Goal: Task Accomplishment & Management: Manage account settings

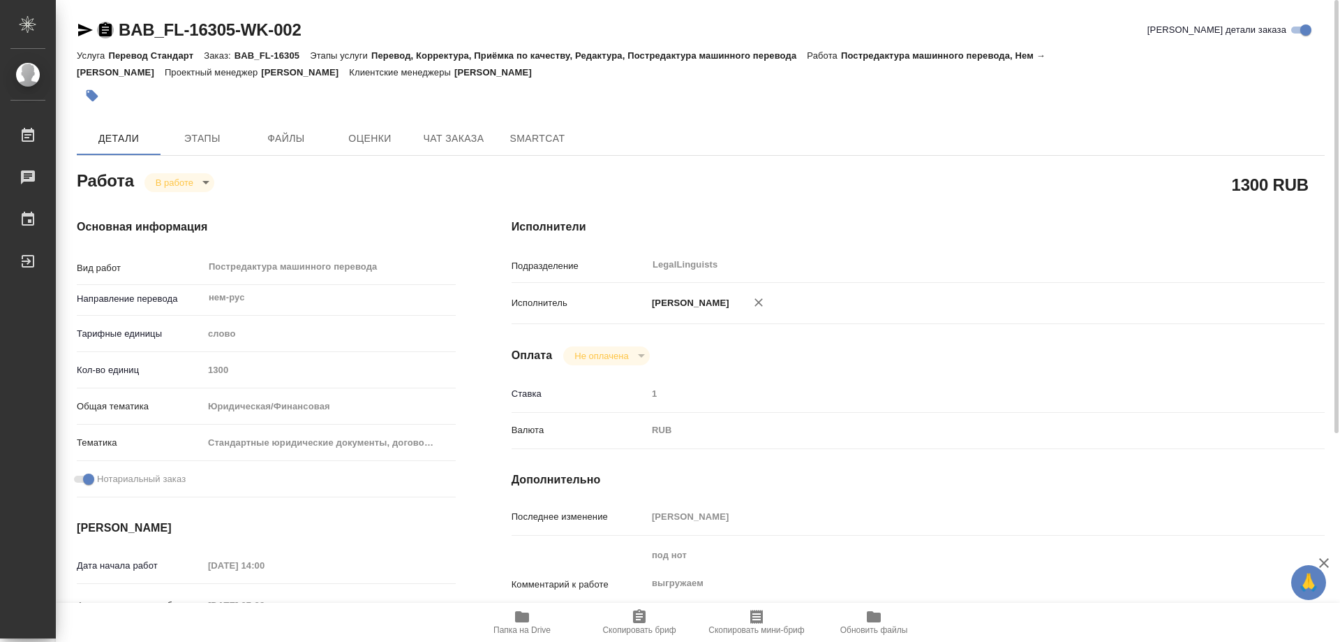
click at [101, 28] on icon "button" at bounding box center [105, 29] width 13 height 14
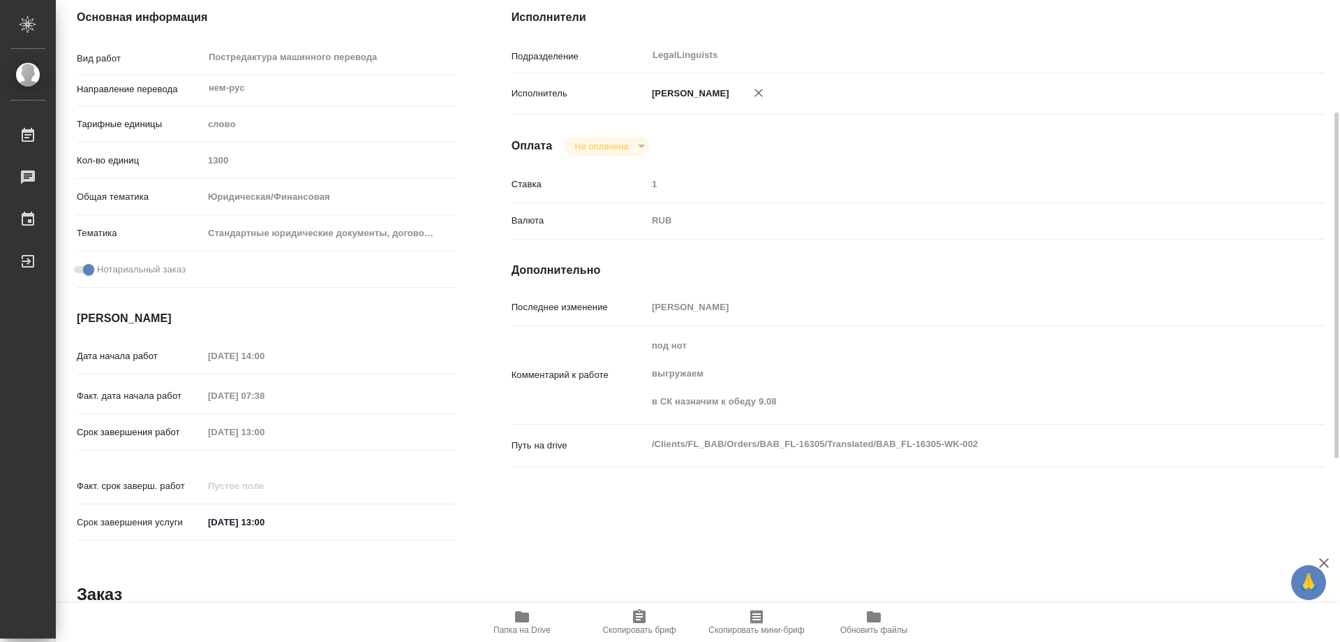
scroll to position [70, 0]
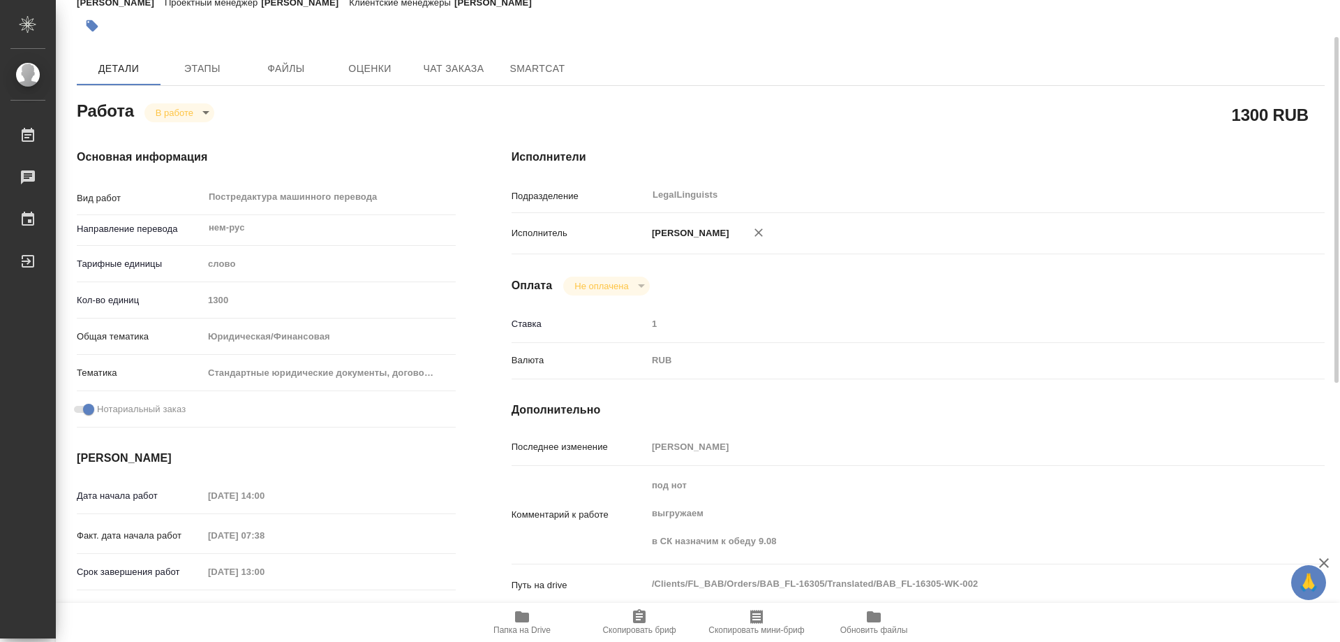
click at [209, 110] on body "🙏 .cls-1 fill:#fff; AWATERA Kozinets Larisa Работы 0 Чаты График Выйти BAB_FL-1…" at bounding box center [670, 321] width 1340 height 642
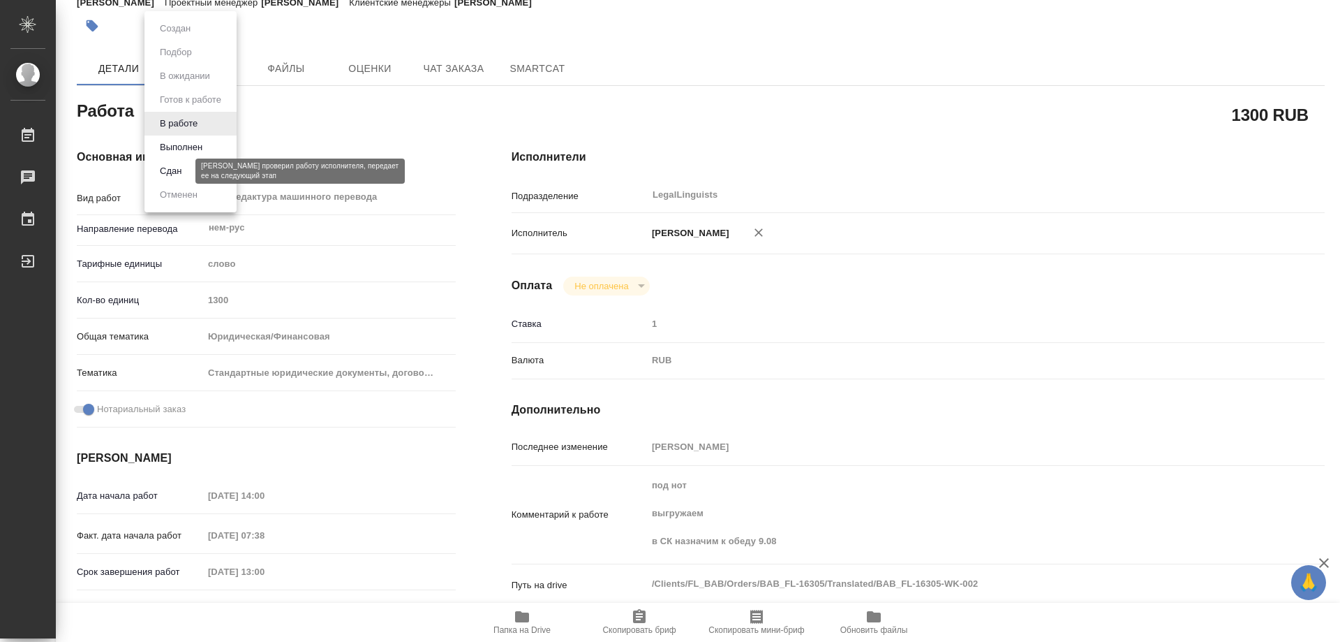
click at [178, 169] on button "Сдан" at bounding box center [171, 170] width 30 height 15
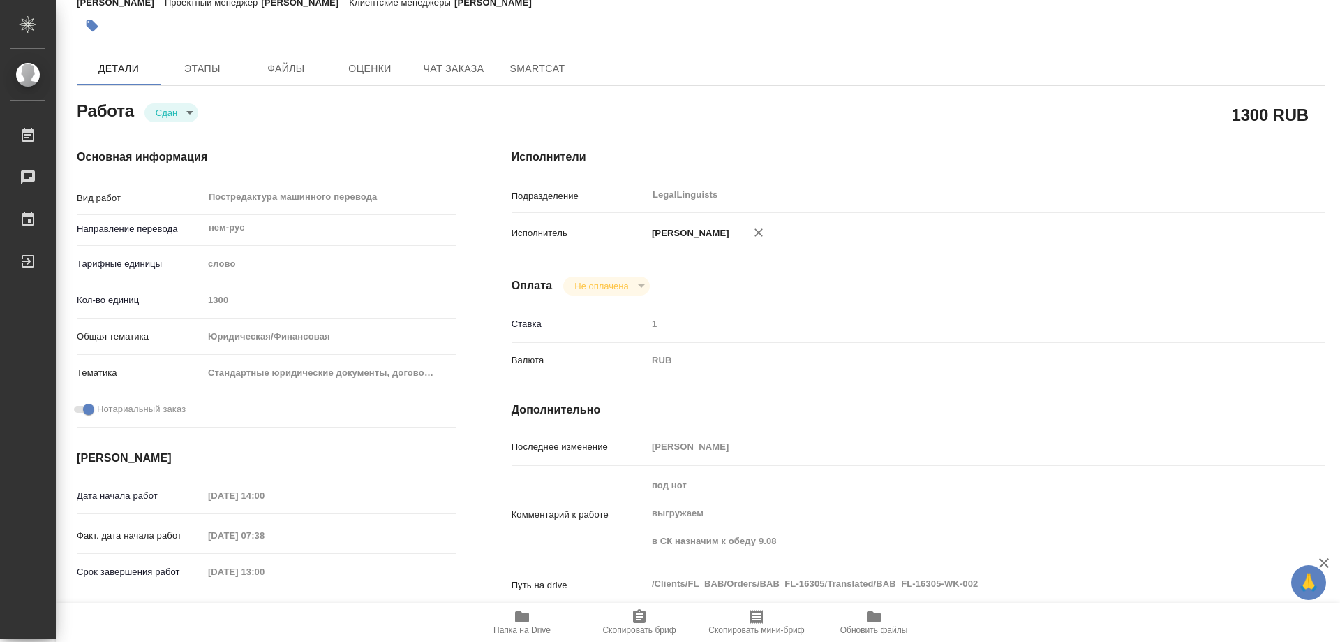
type textarea "x"
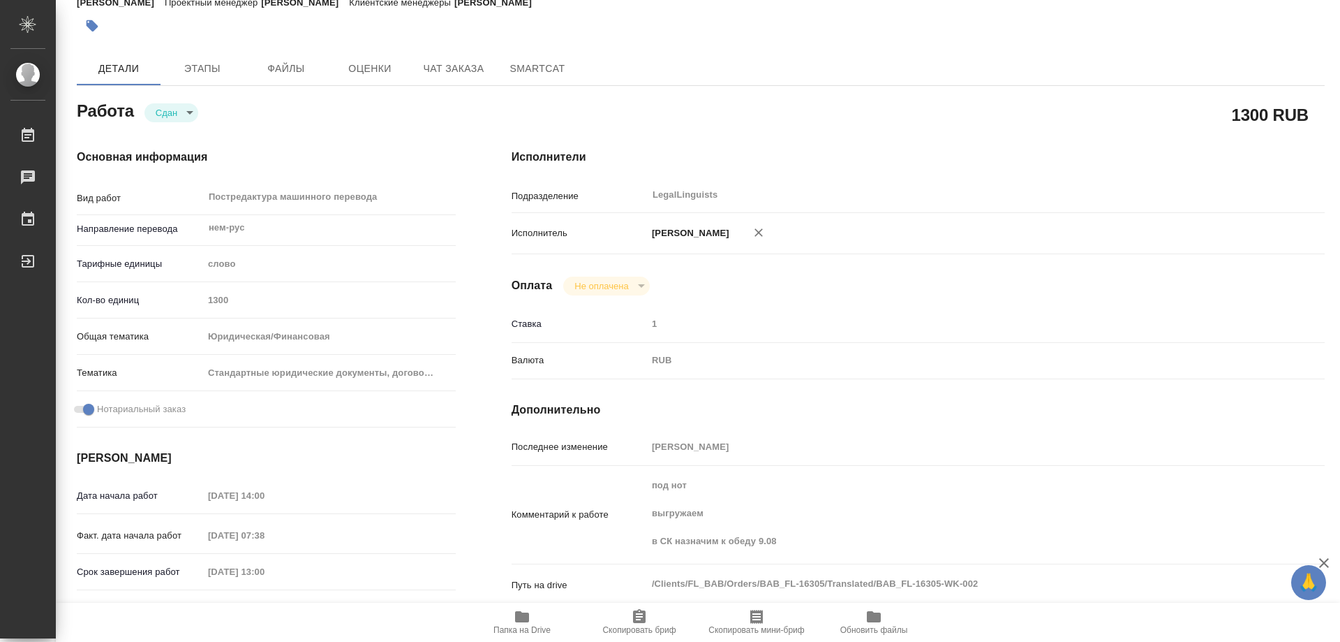
type textarea "x"
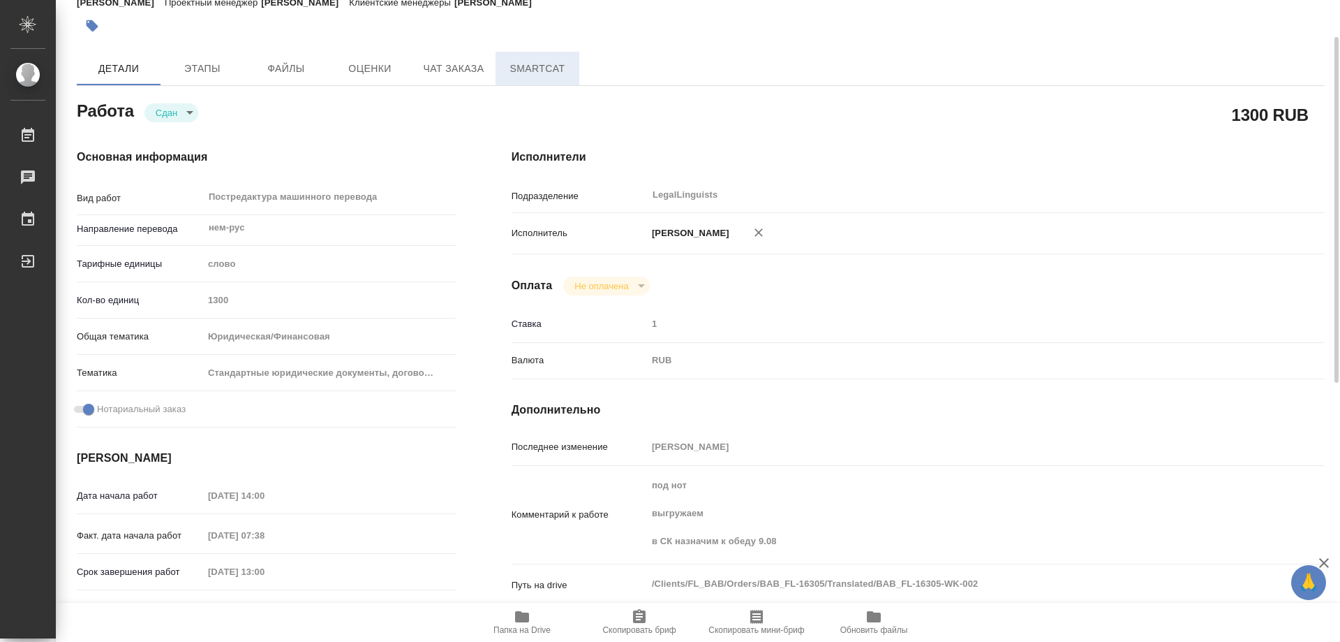
type textarea "x"
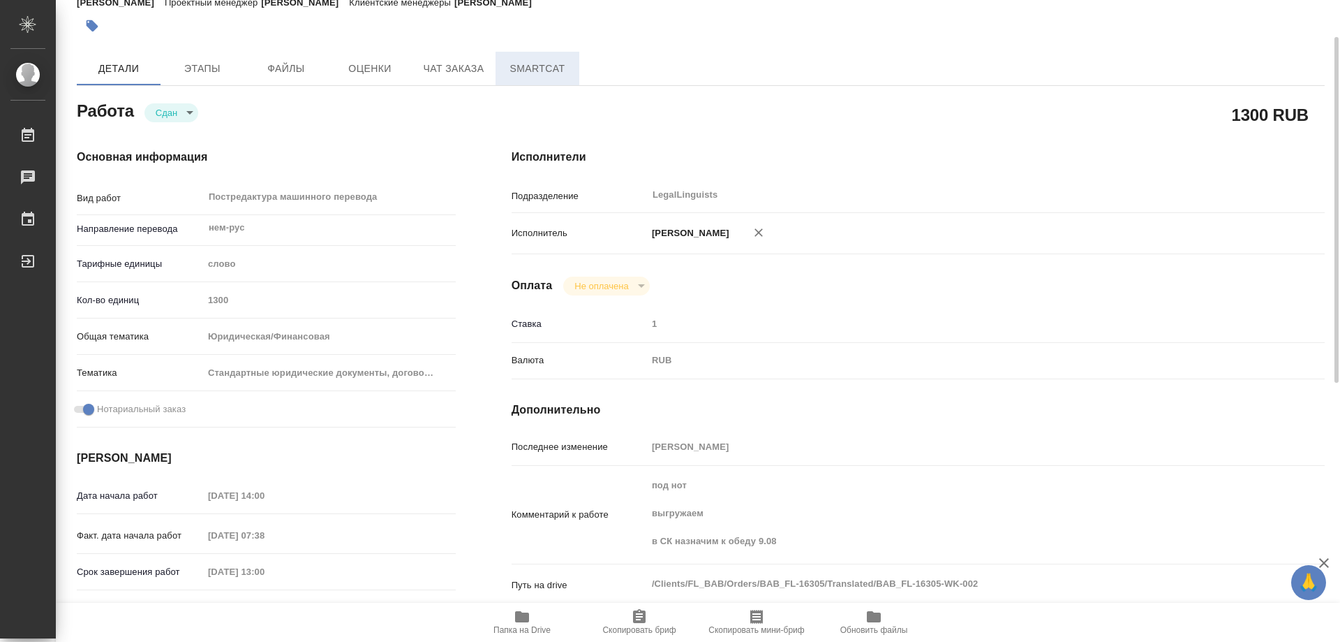
click at [543, 71] on span "SmartCat" at bounding box center [537, 68] width 67 height 17
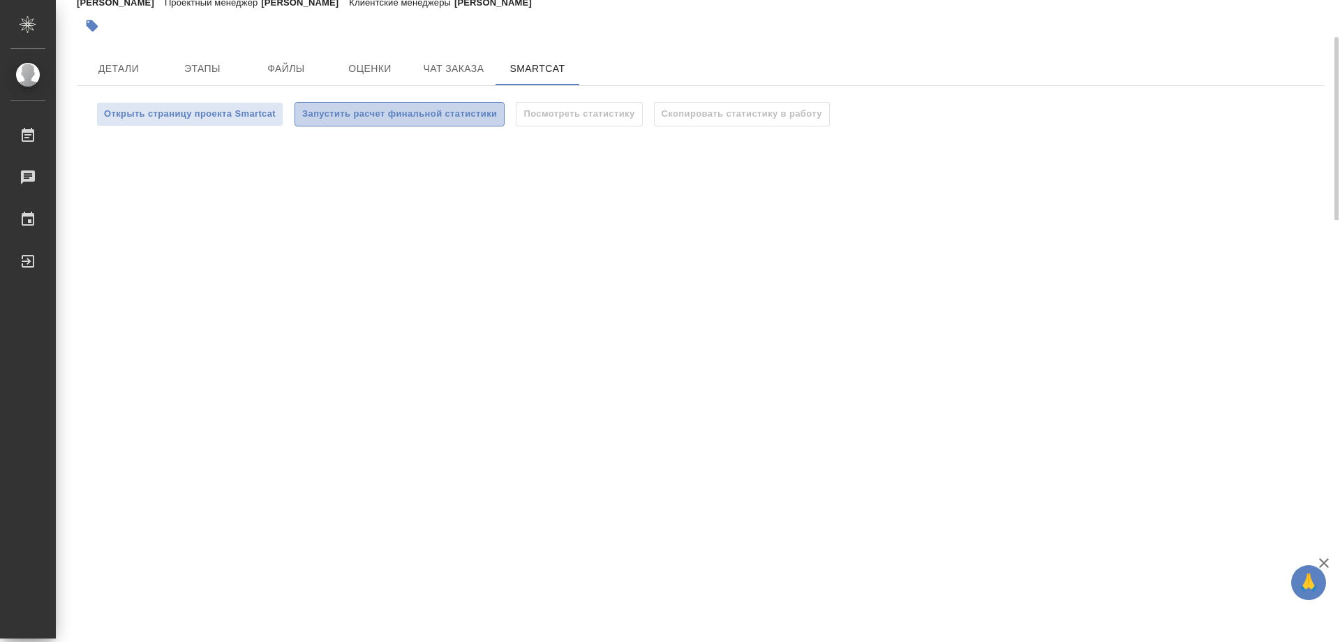
click at [475, 112] on span "Запустить расчет финальной статистики" at bounding box center [399, 114] width 195 height 16
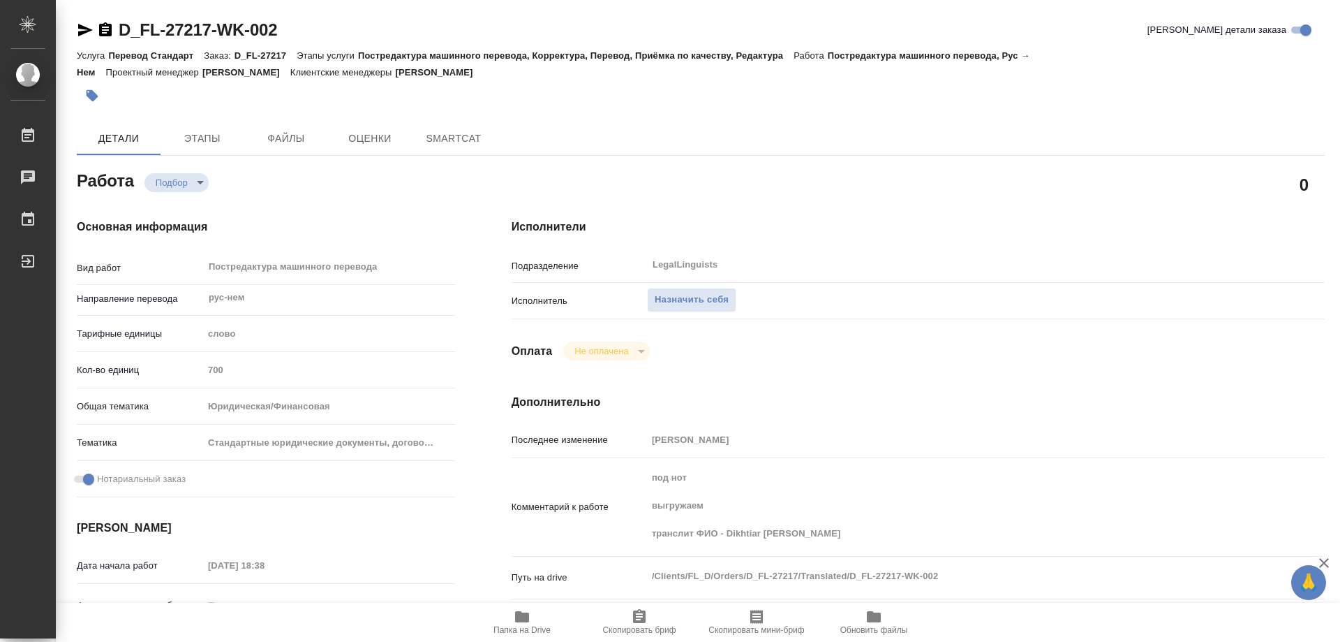
type textarea "x"
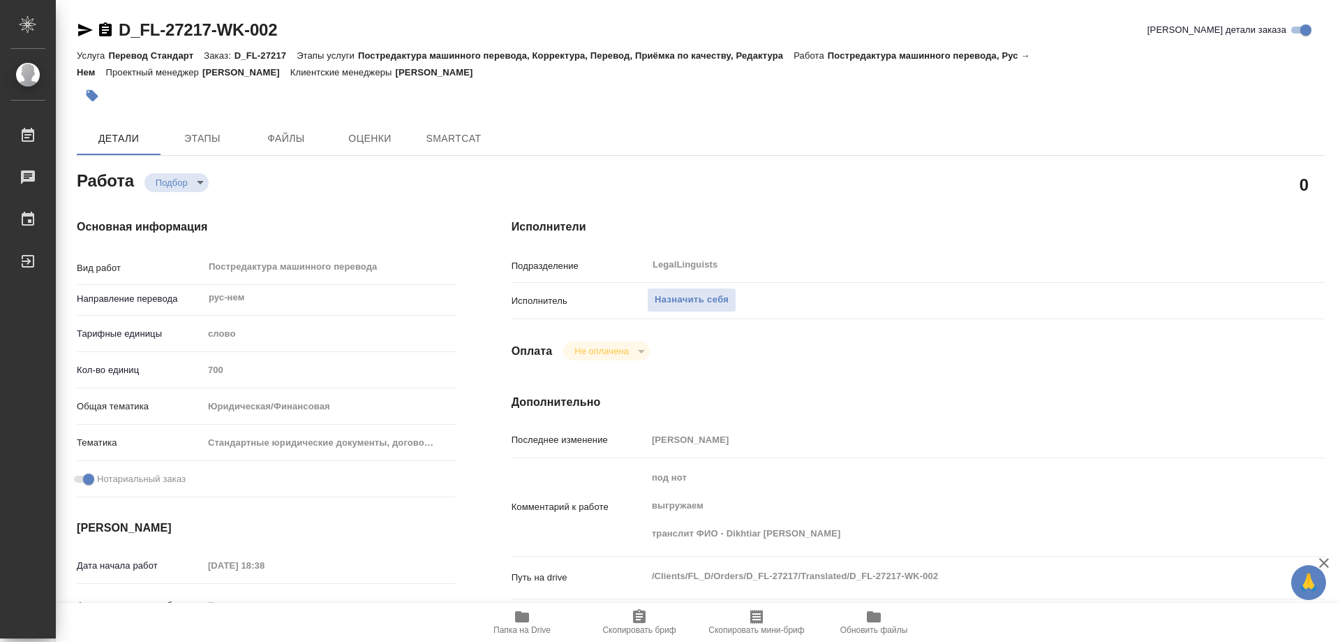
type textarea "x"
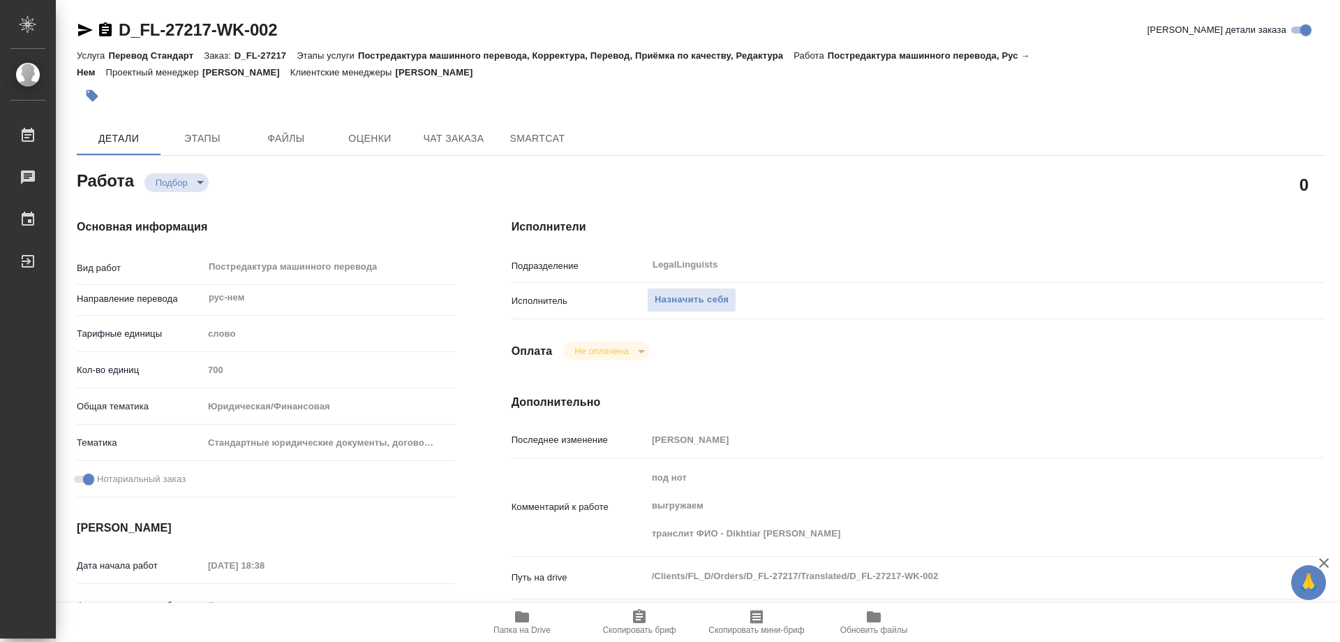
type textarea "x"
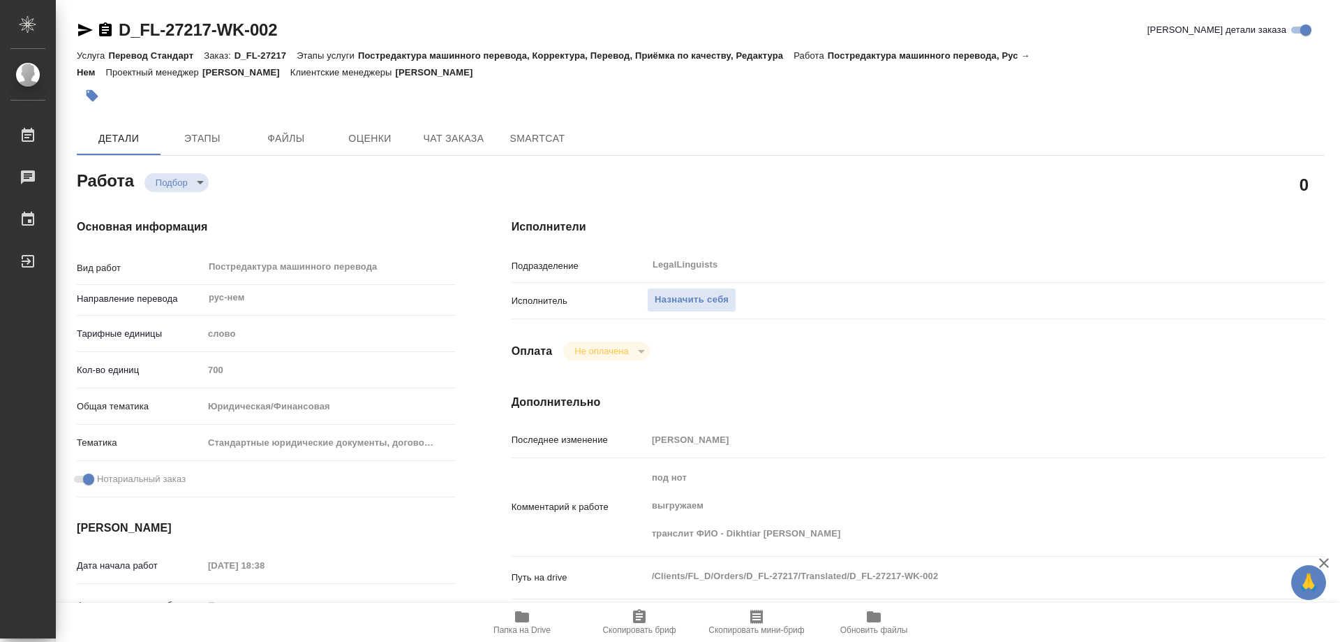
type textarea "x"
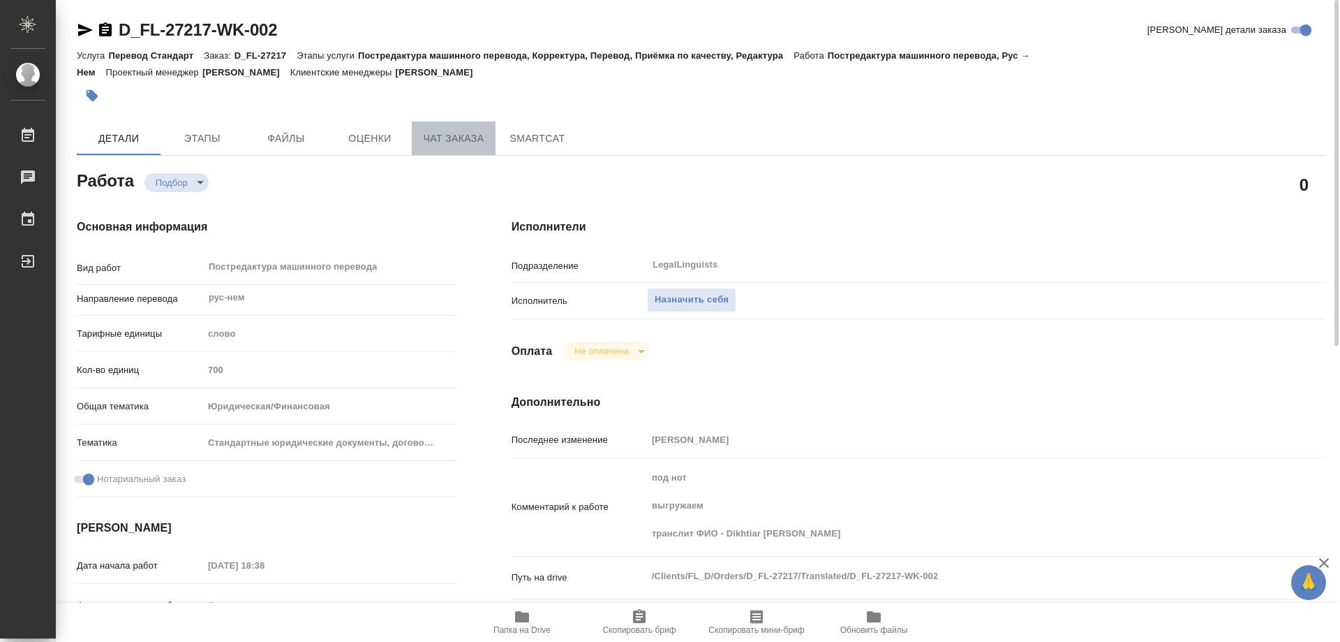
click at [420, 135] on button "Чат заказа" at bounding box center [454, 138] width 84 height 34
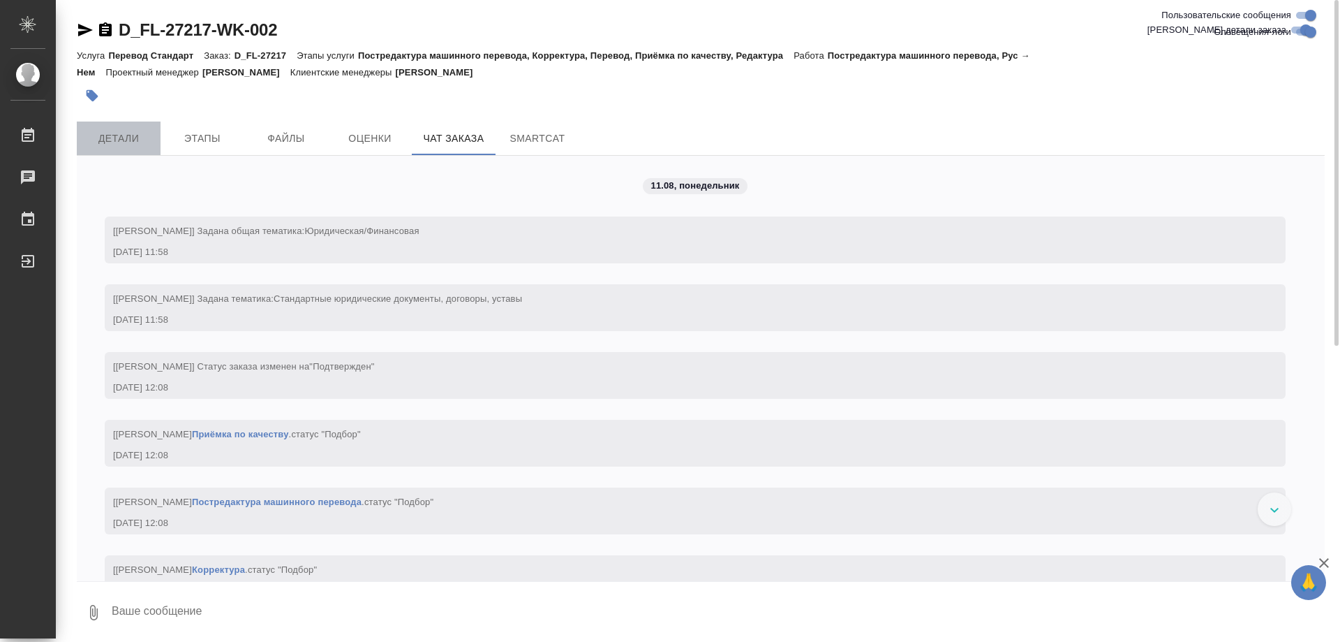
click at [128, 135] on span "Детали" at bounding box center [118, 138] width 67 height 17
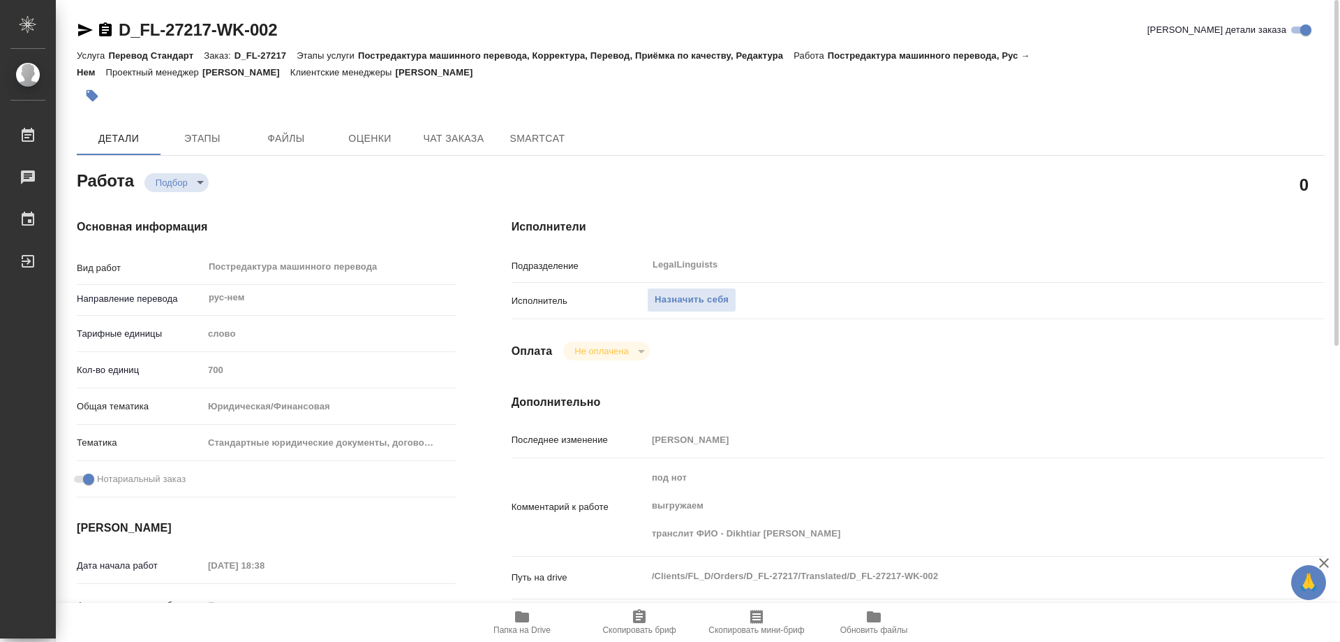
type textarea "x"
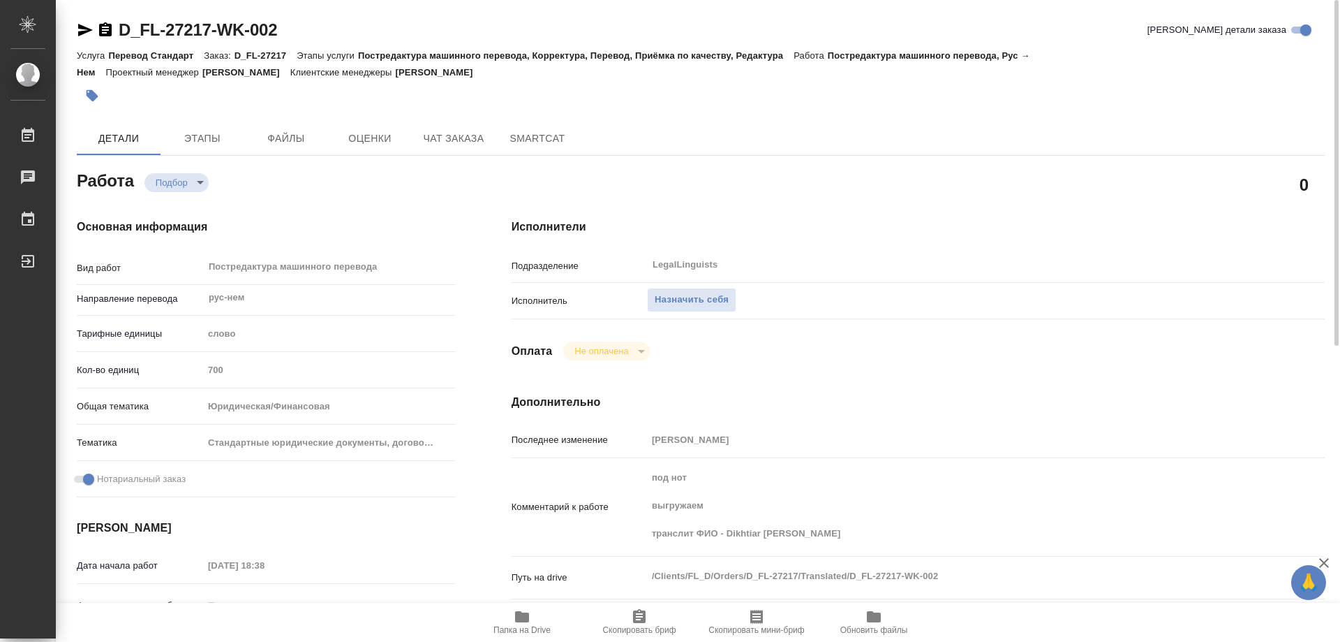
type textarea "x"
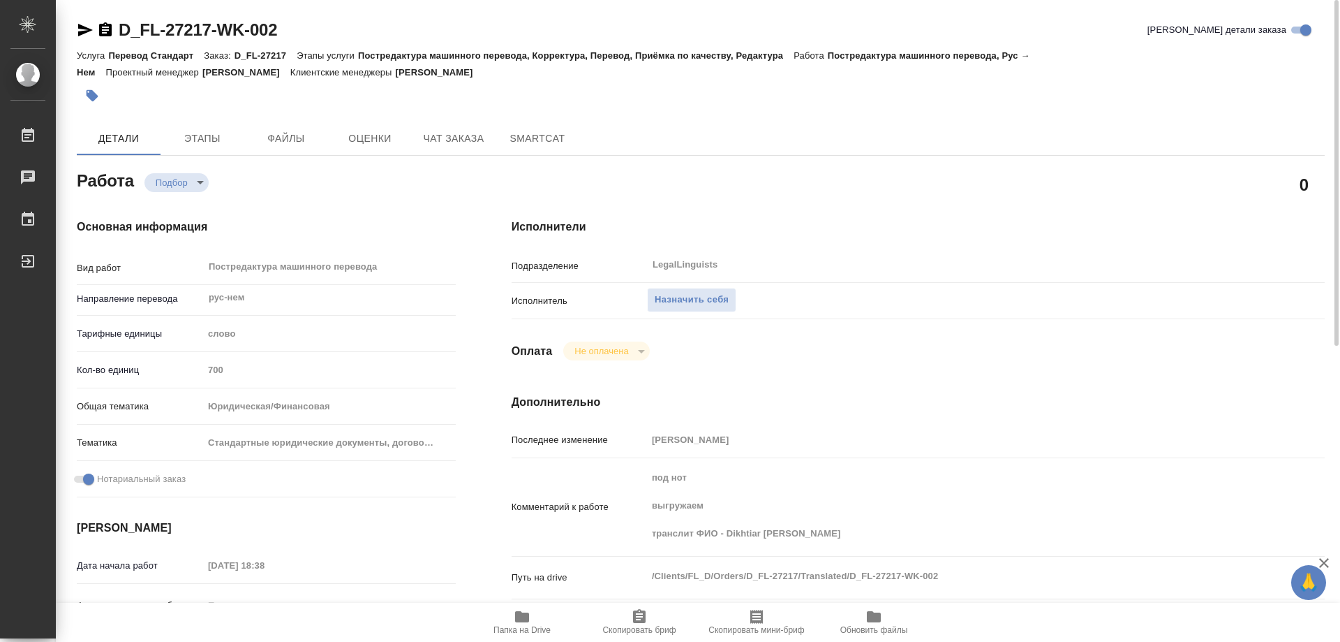
type textarea "x"
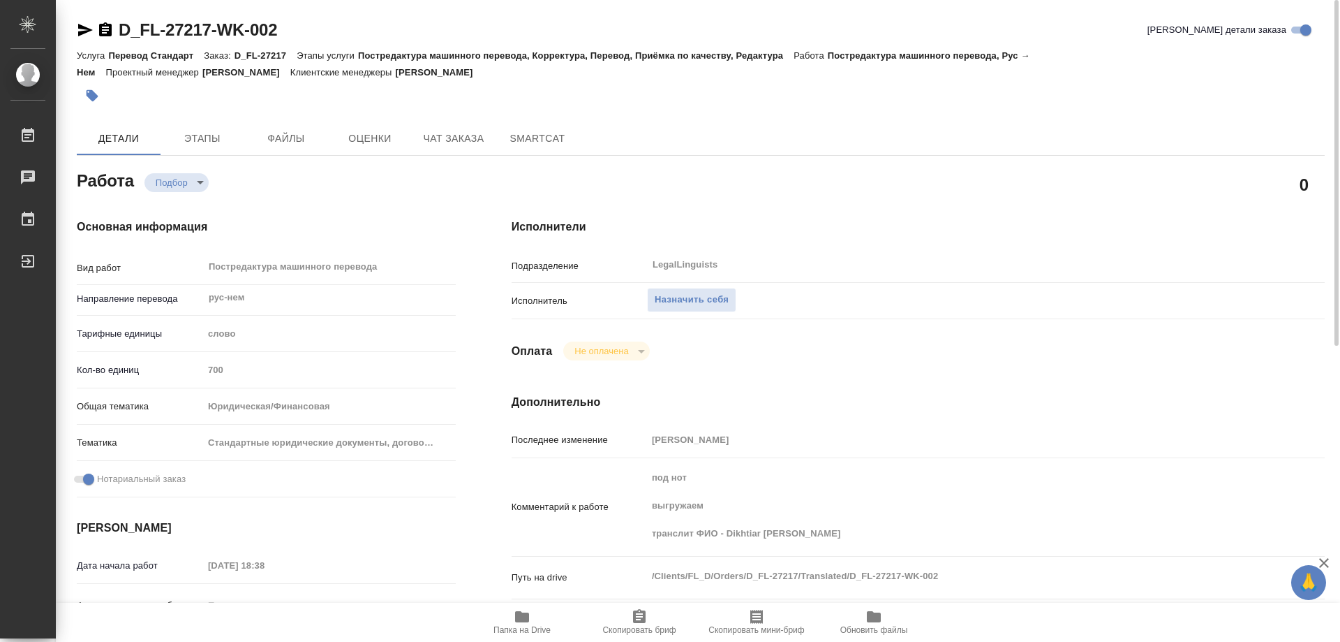
click at [549, 618] on span "Папка на Drive" at bounding box center [522, 621] width 101 height 27
click at [722, 302] on span "Назначить себя" at bounding box center [692, 300] width 74 height 16
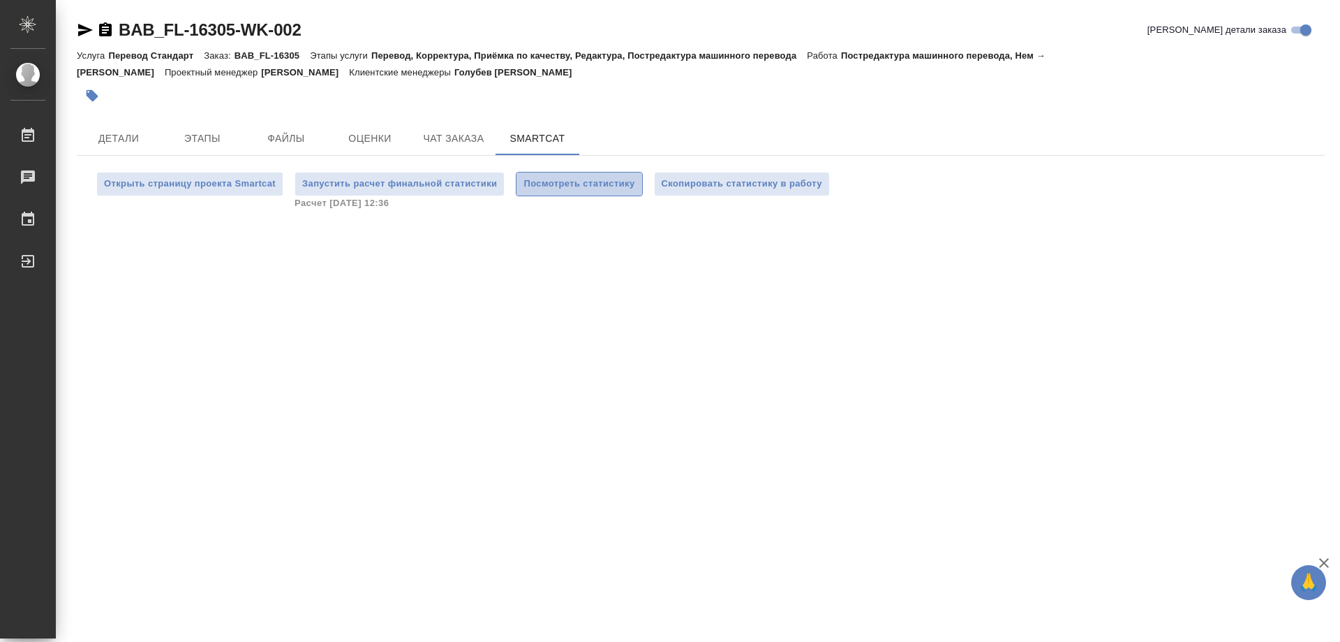
click at [602, 184] on span "Посмотреть статистику" at bounding box center [579, 184] width 111 height 16
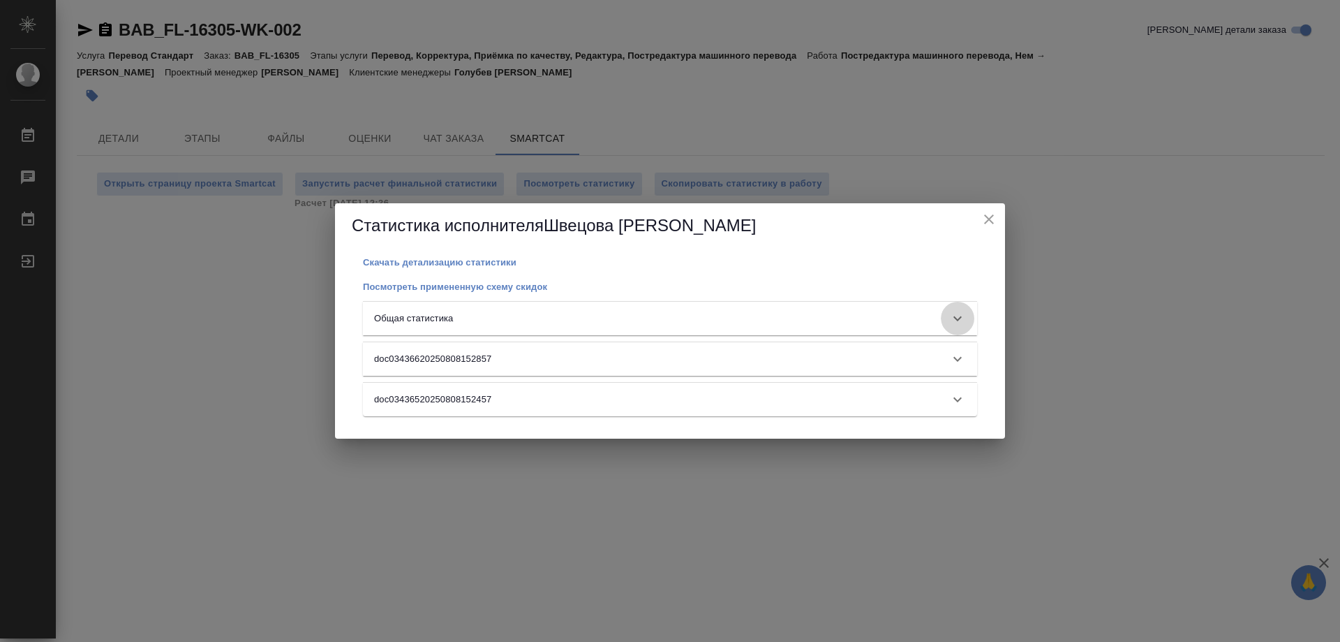
click at [962, 315] on icon at bounding box center [957, 318] width 17 height 17
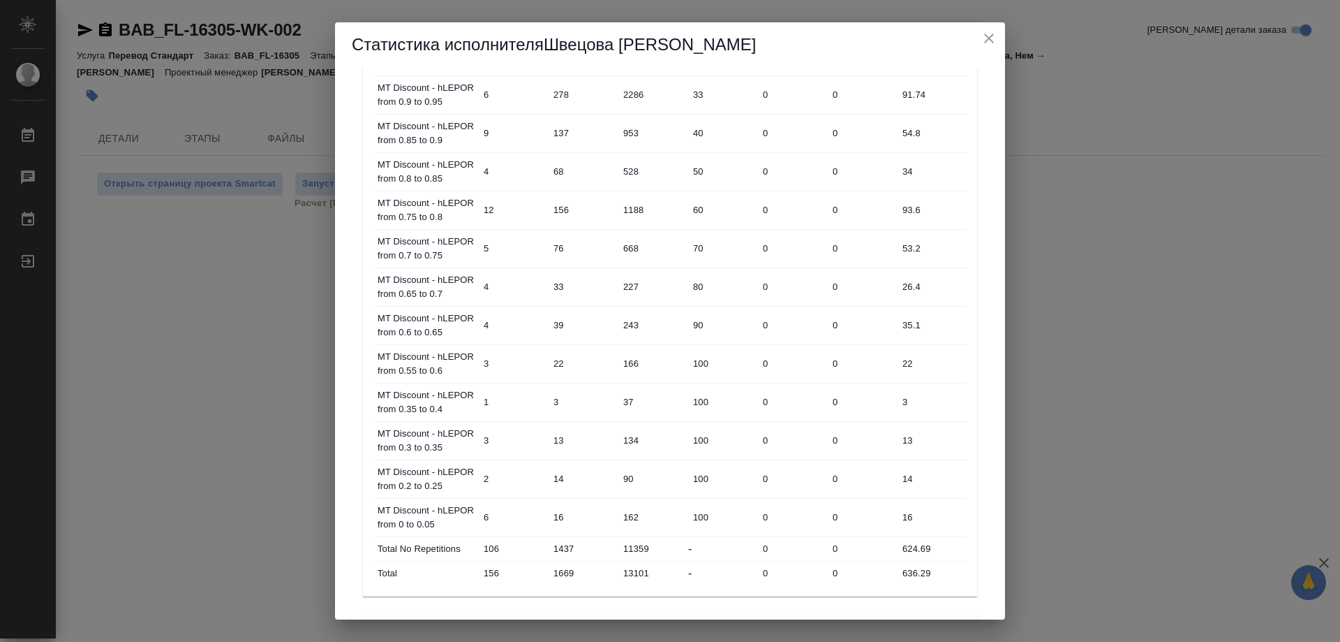
scroll to position [553, 0]
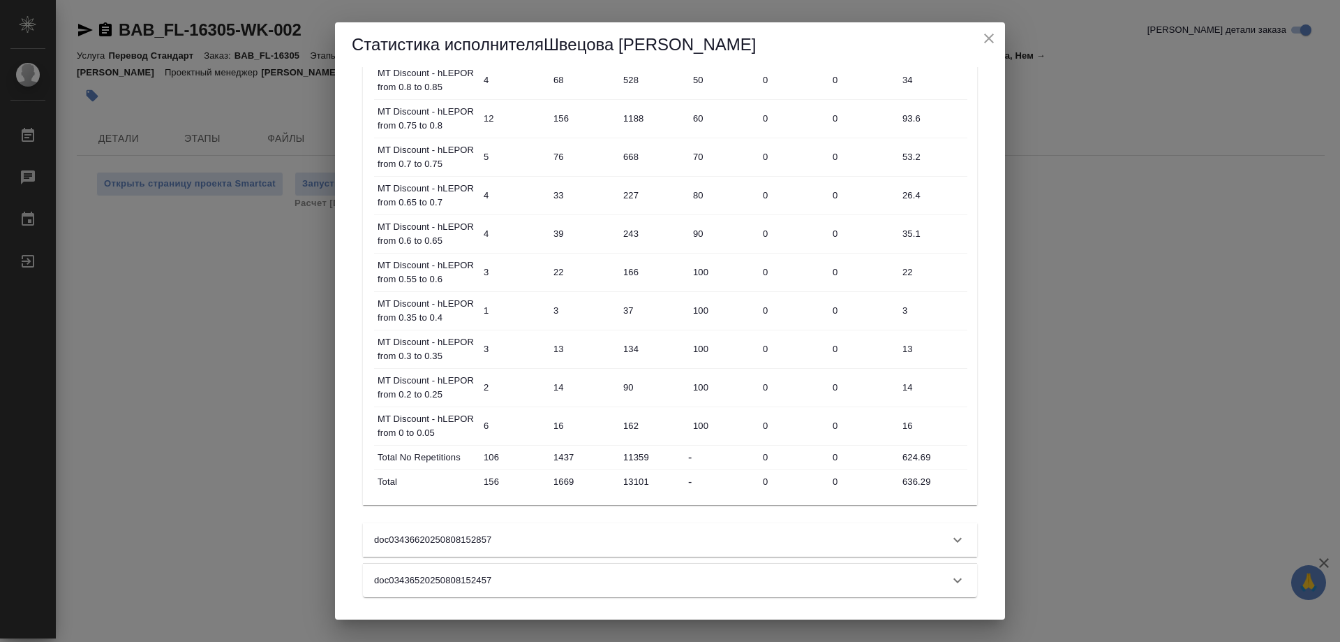
click at [988, 40] on icon "close" at bounding box center [989, 39] width 10 height 10
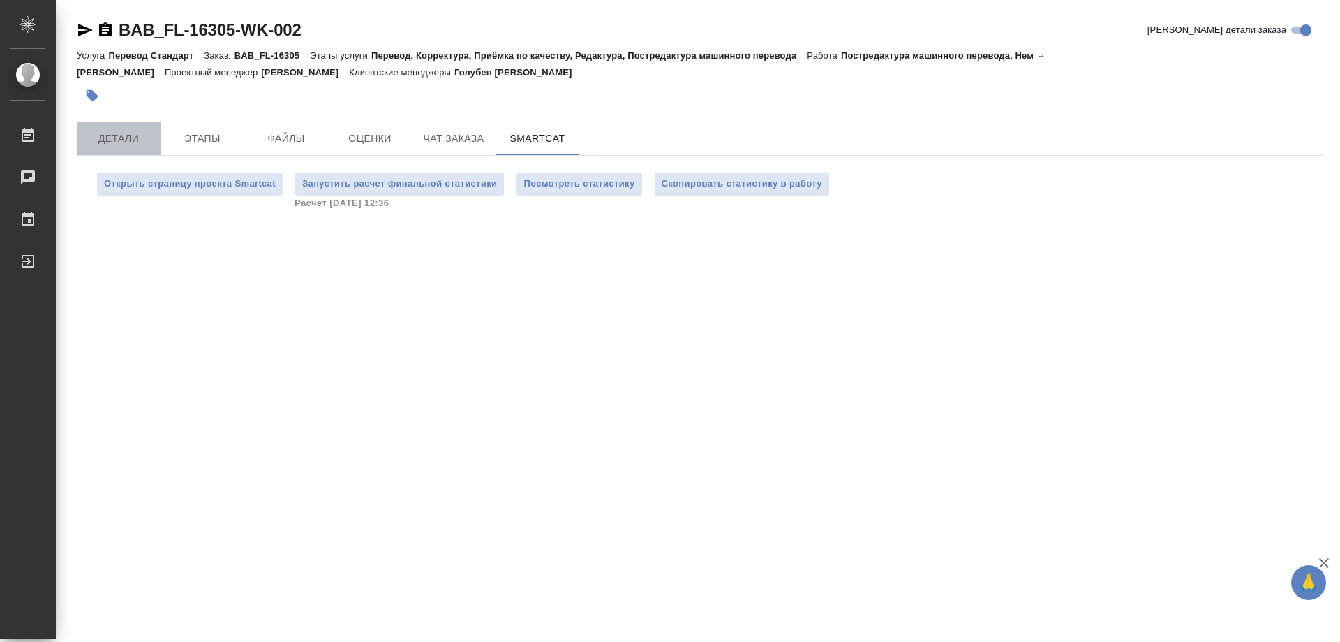
click at [114, 128] on button "Детали" at bounding box center [119, 138] width 84 height 34
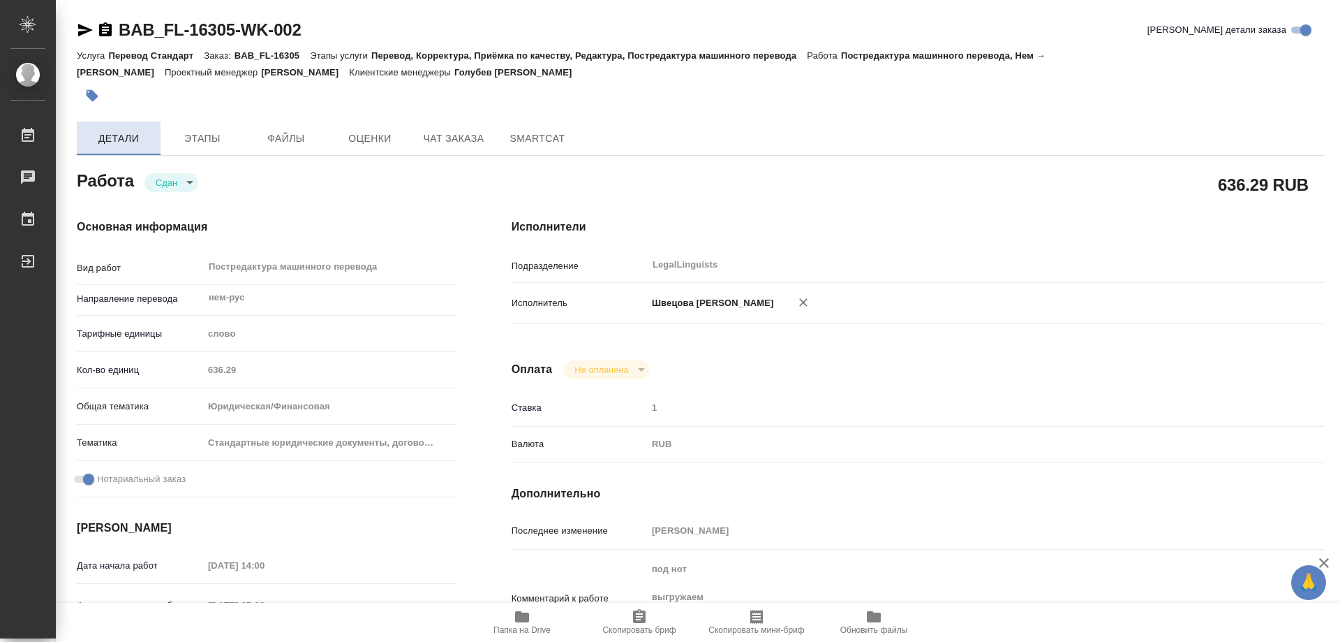
type textarea "x"
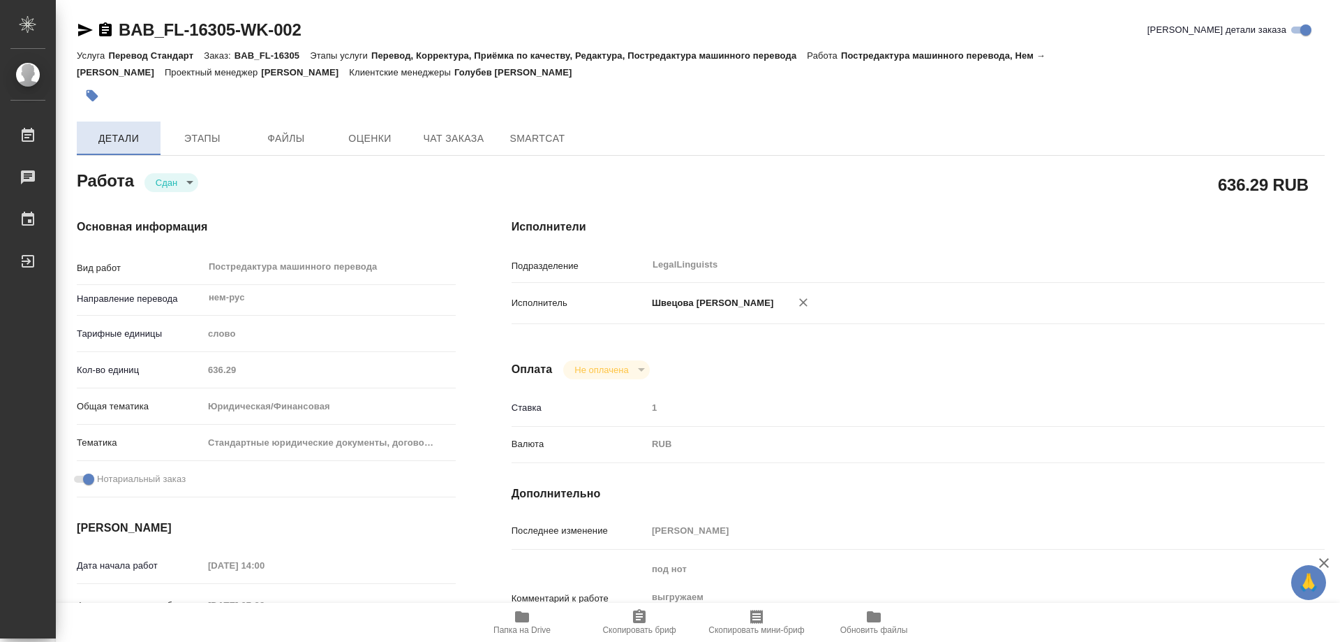
type textarea "x"
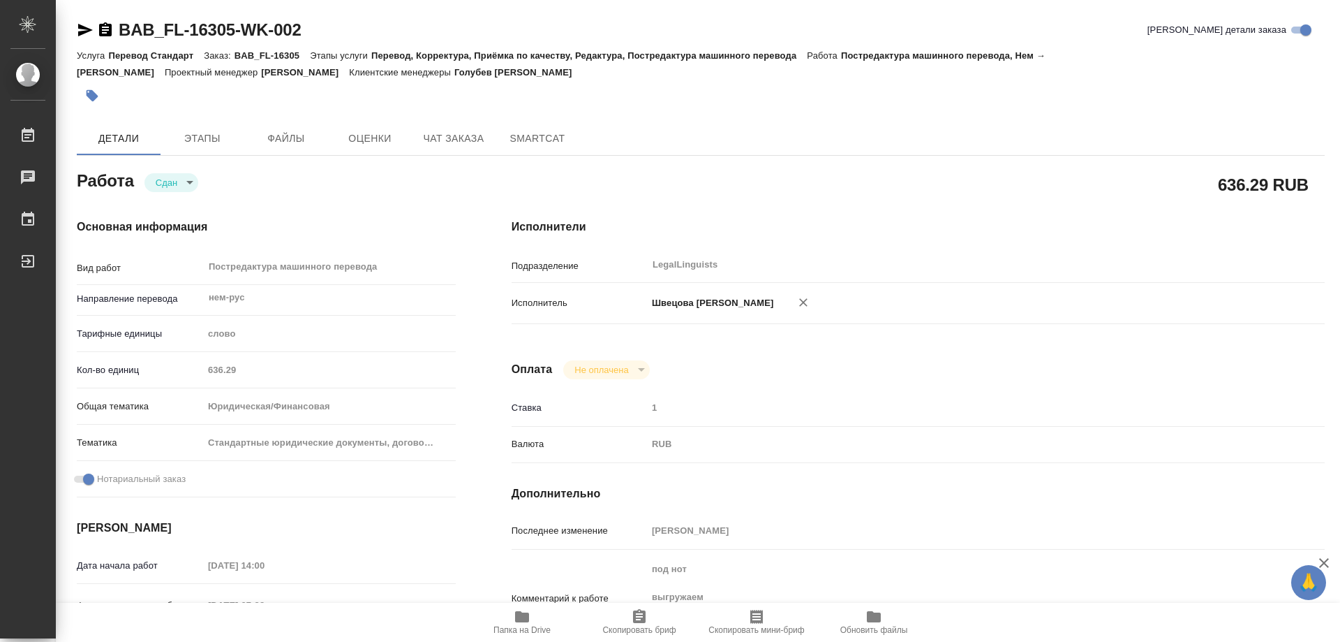
type textarea "x"
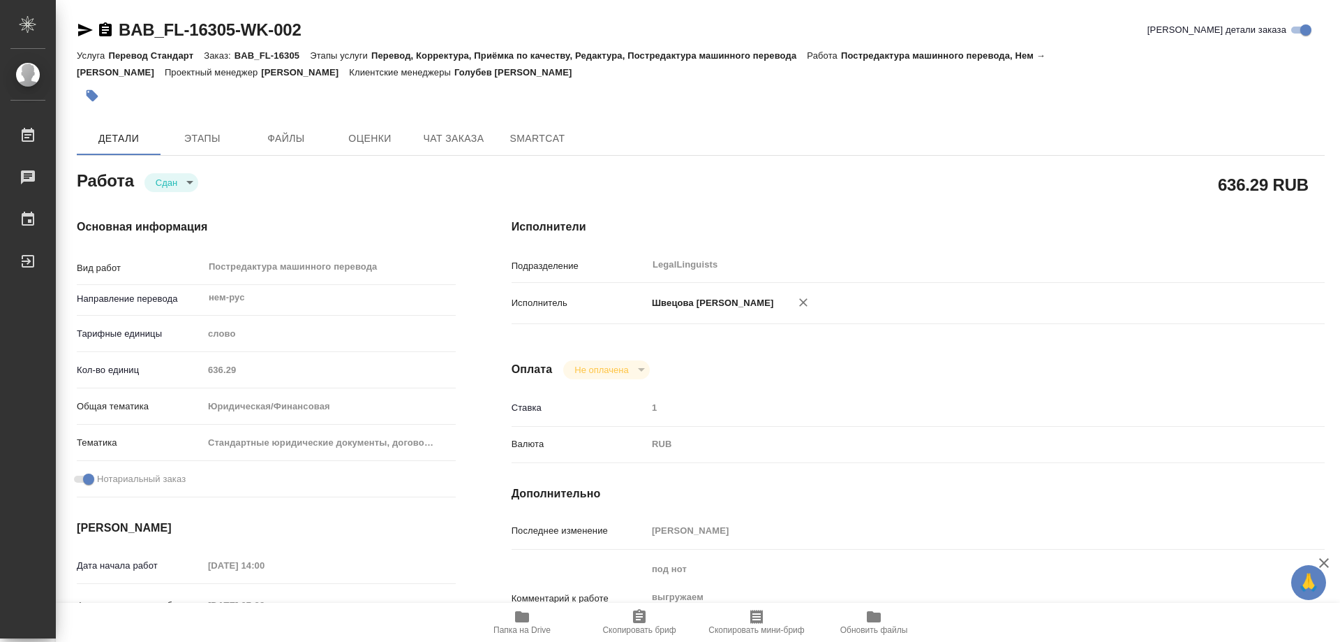
click at [194, 371] on div "Кол-во единиц 636.29" at bounding box center [266, 369] width 379 height 24
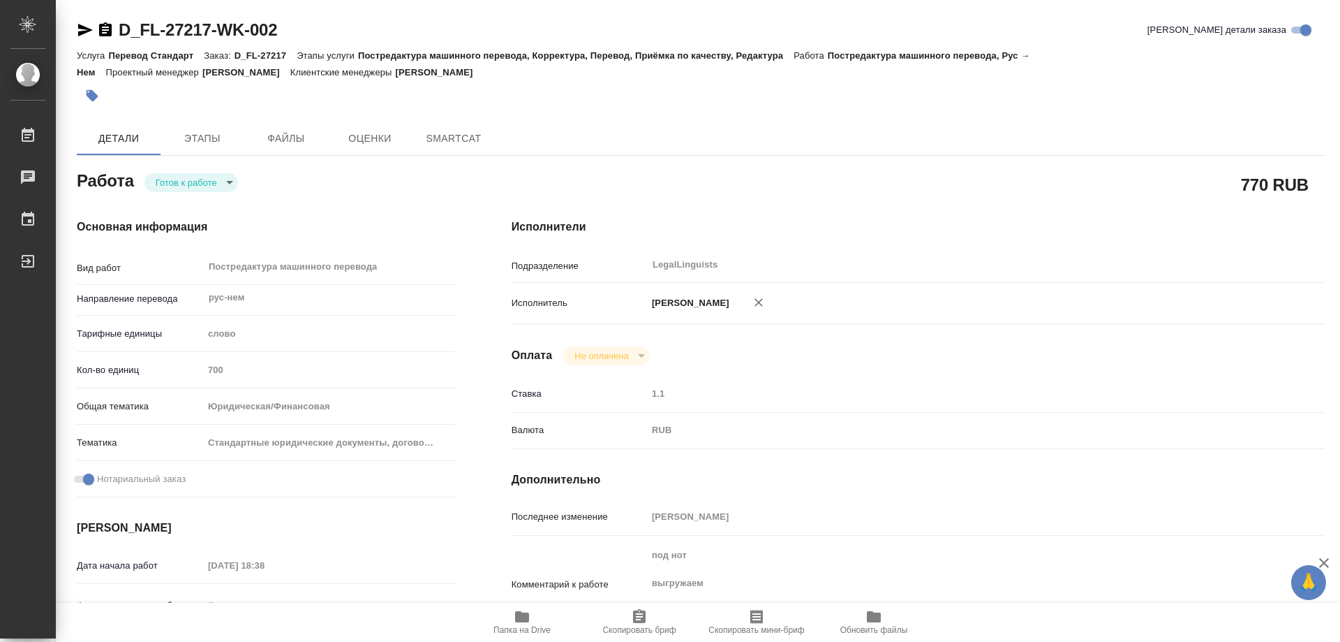
type textarea "x"
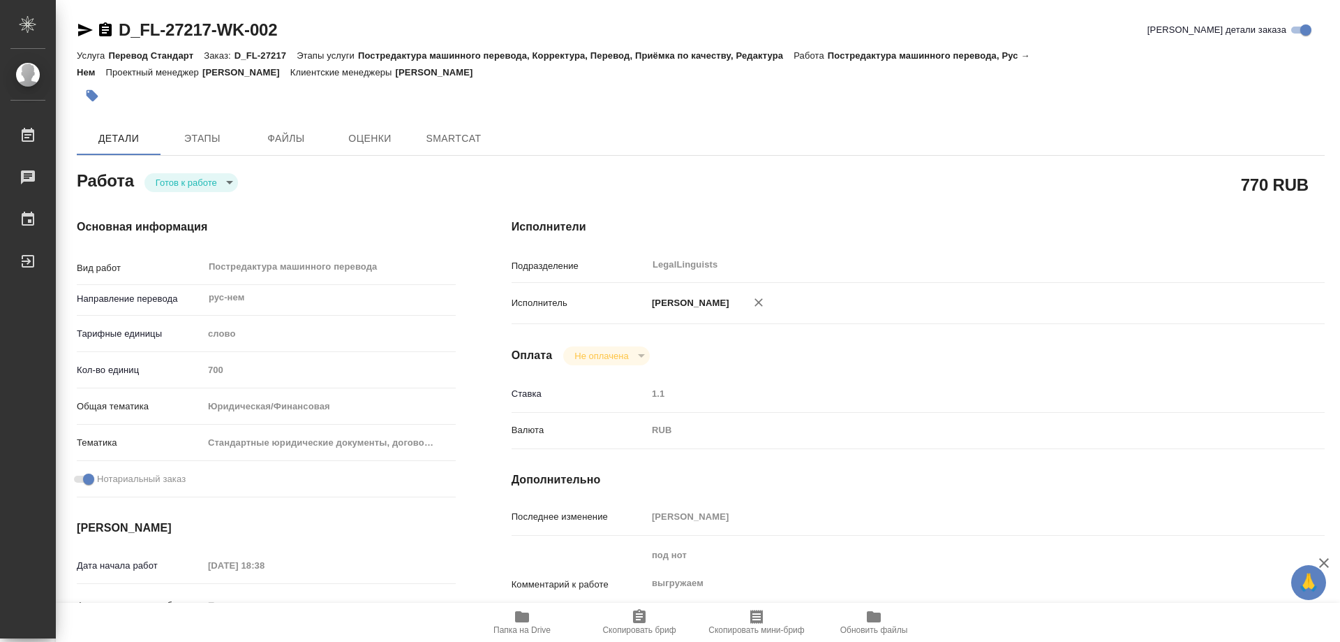
type textarea "x"
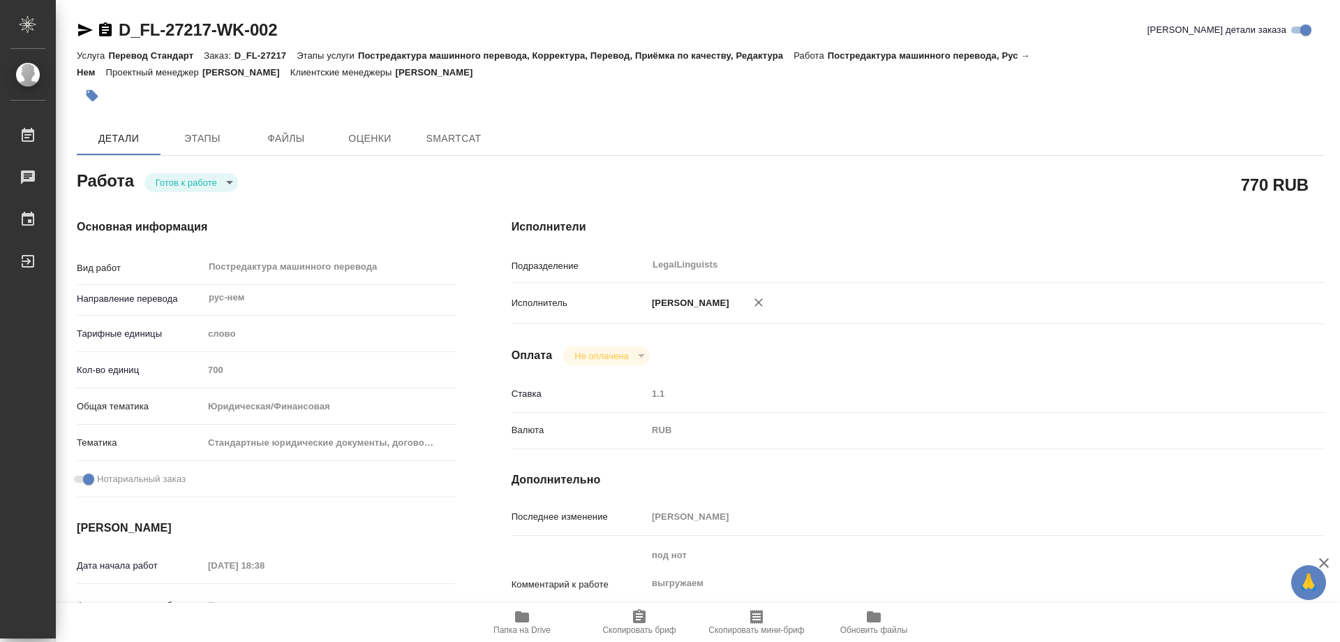
type textarea "x"
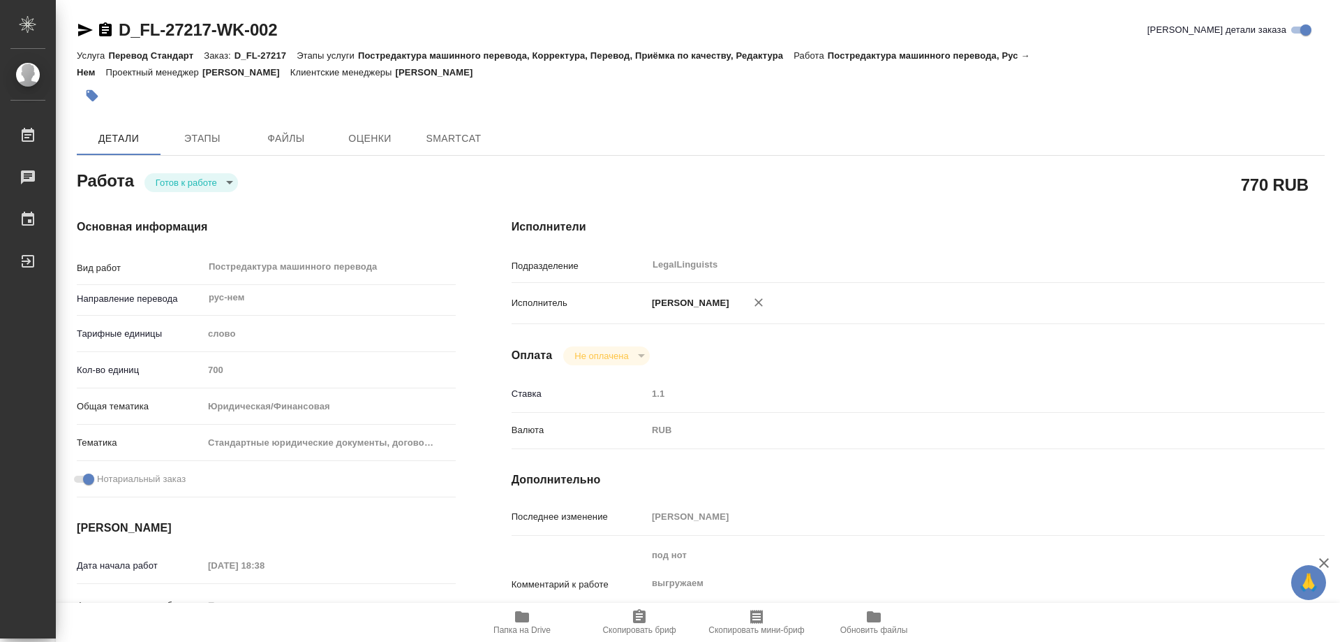
type textarea "x"
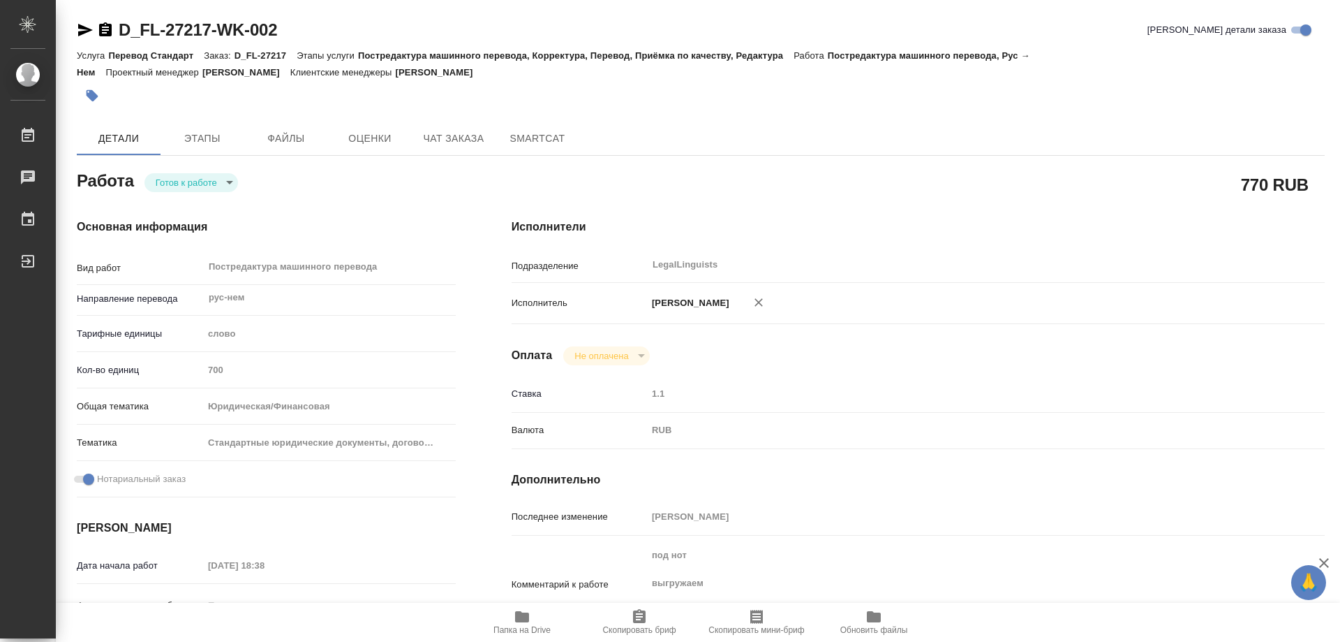
click at [230, 181] on body "🙏 .cls-1 fill:#fff; AWATERA Kozinets [PERSON_NAME] Чаты График Выйти D_FL-27217…" at bounding box center [670, 321] width 1340 height 642
type textarea "x"
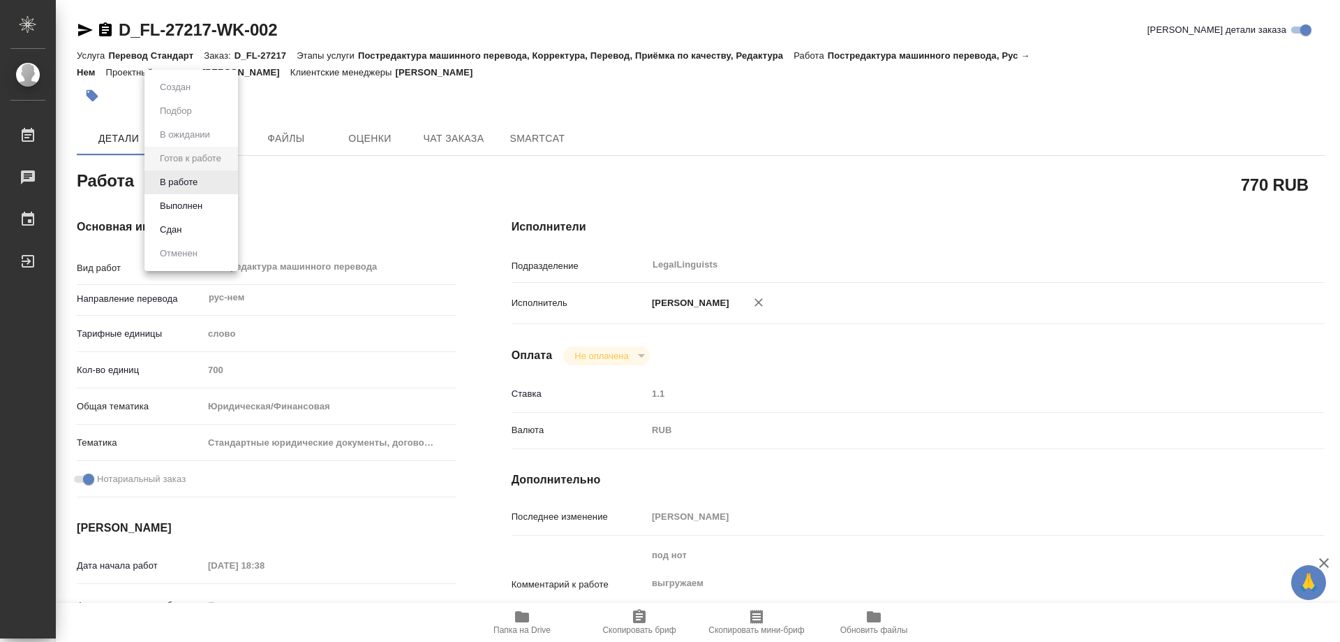
type textarea "x"
click at [183, 177] on button "В работе" at bounding box center [179, 182] width 46 height 15
type textarea "x"
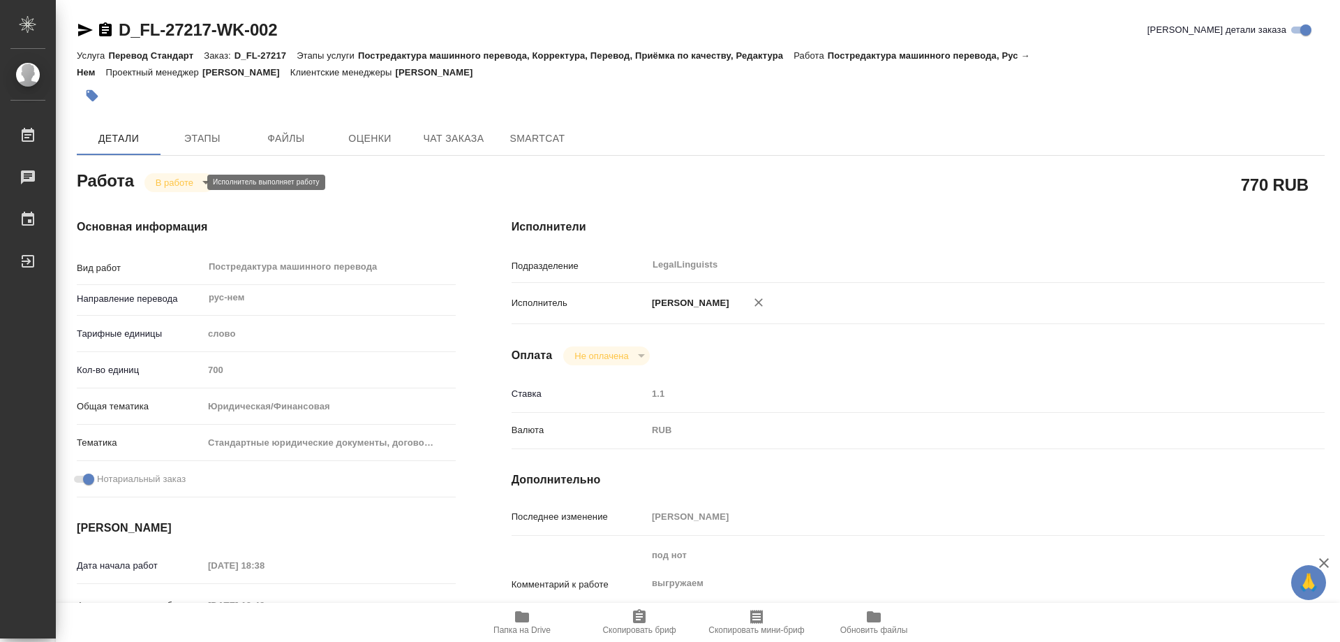
type textarea "x"
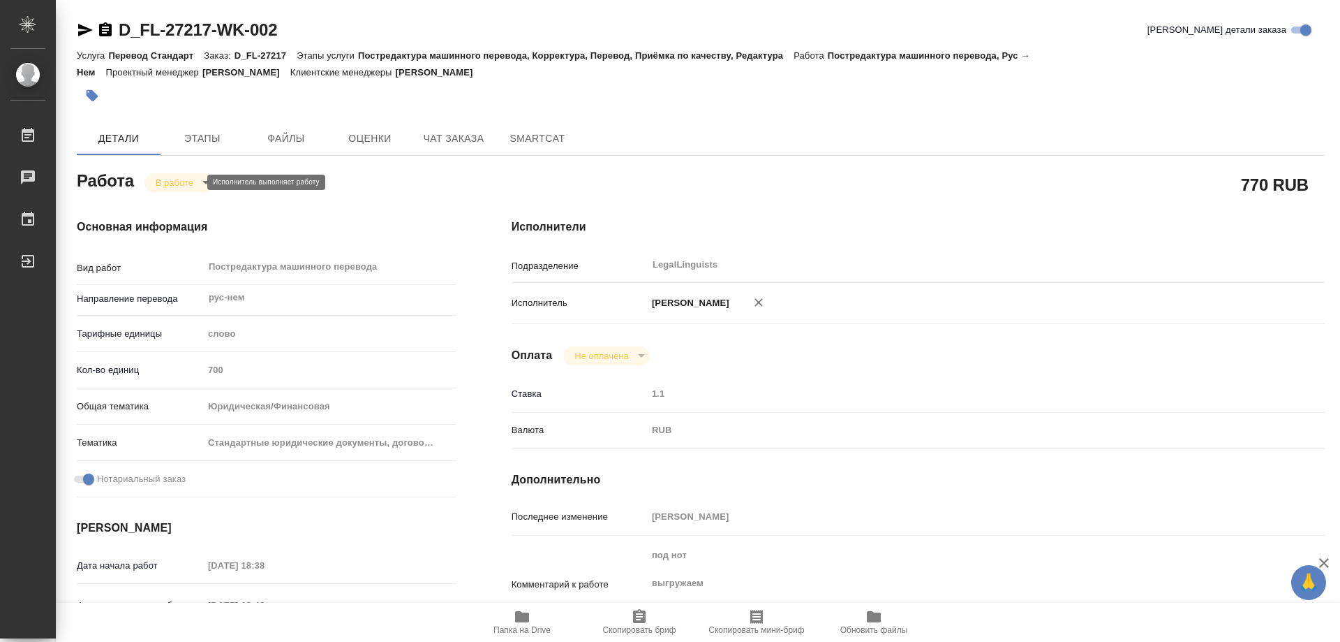
type textarea "x"
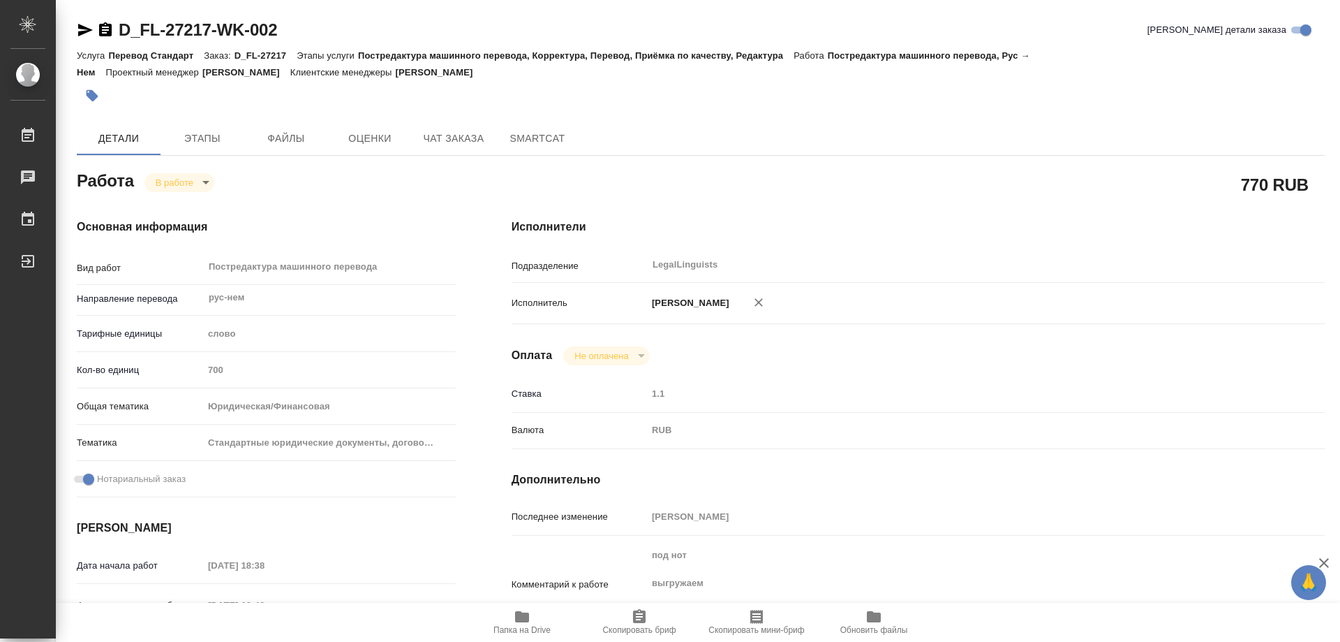
type textarea "x"
